Goal: Task Accomplishment & Management: Use online tool/utility

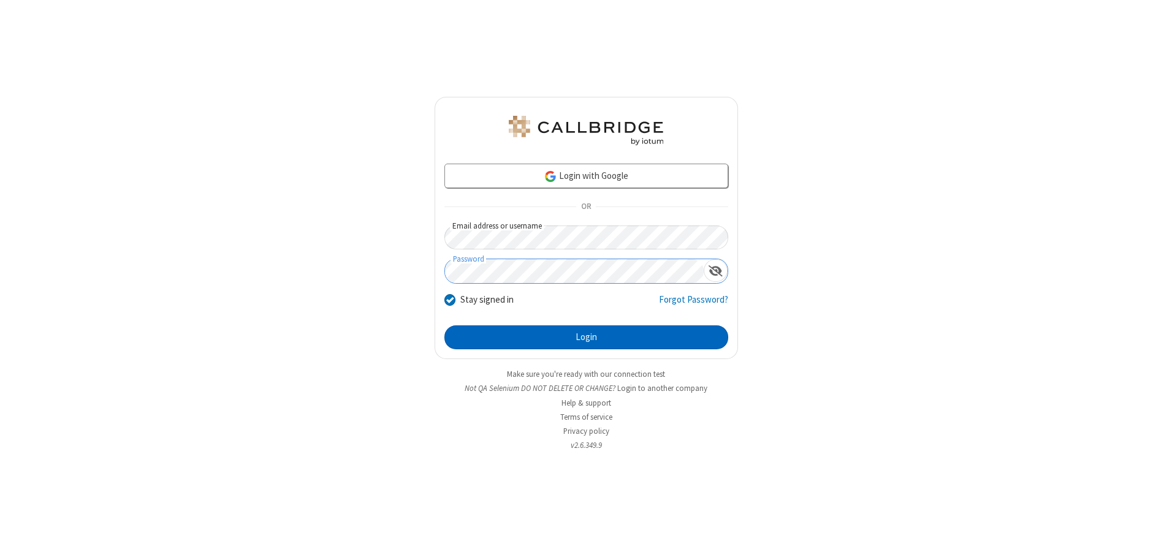
click at [586, 337] on button "Login" at bounding box center [587, 338] width 284 height 25
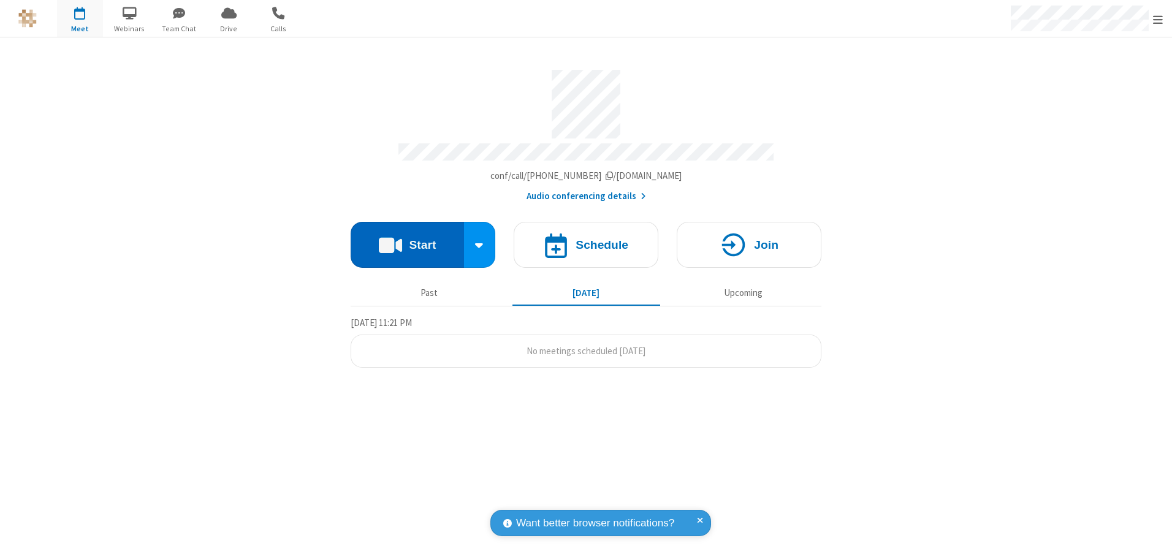
click at [407, 240] on button "Start" at bounding box center [407, 245] width 113 height 46
